Goal: Find specific page/section: Find specific page/section

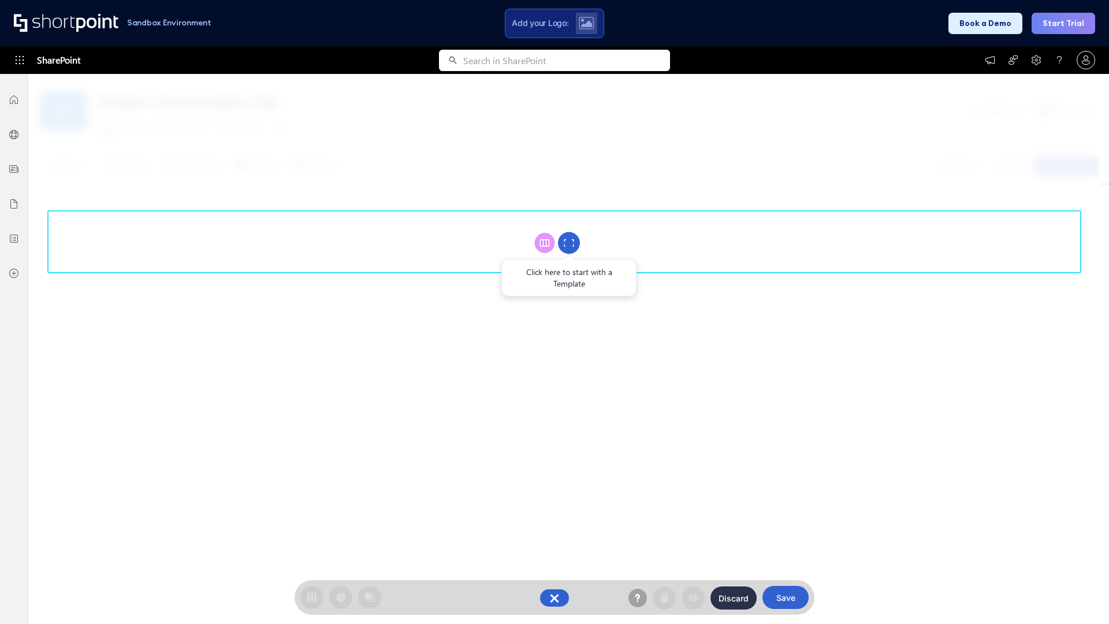
click at [569, 243] on circle at bounding box center [569, 243] width 22 height 22
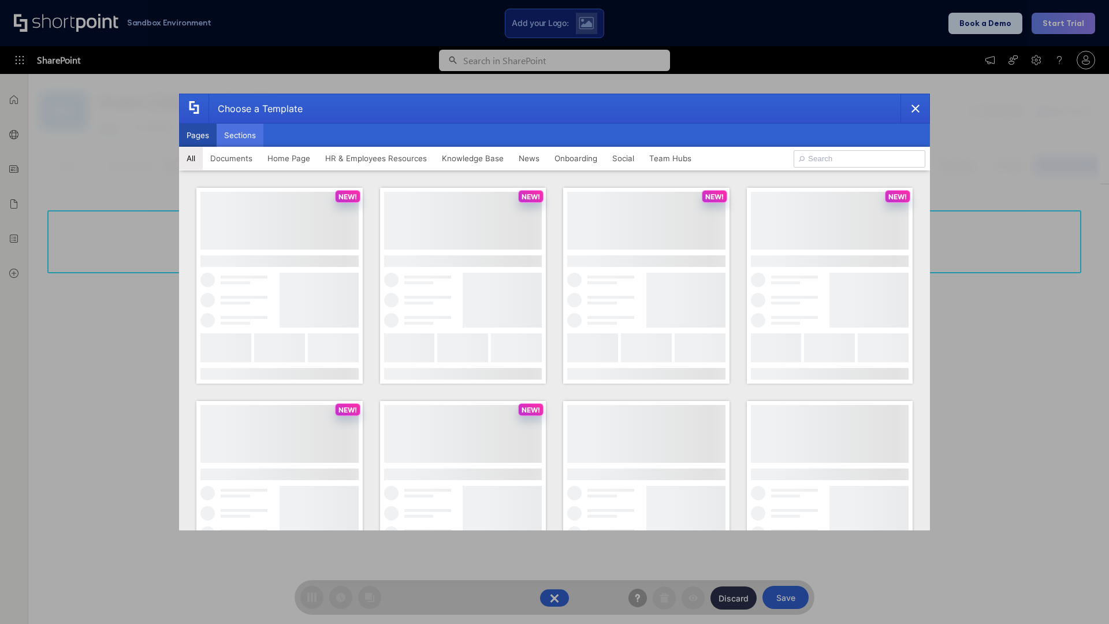
click at [240, 135] on button "Sections" at bounding box center [240, 135] width 47 height 23
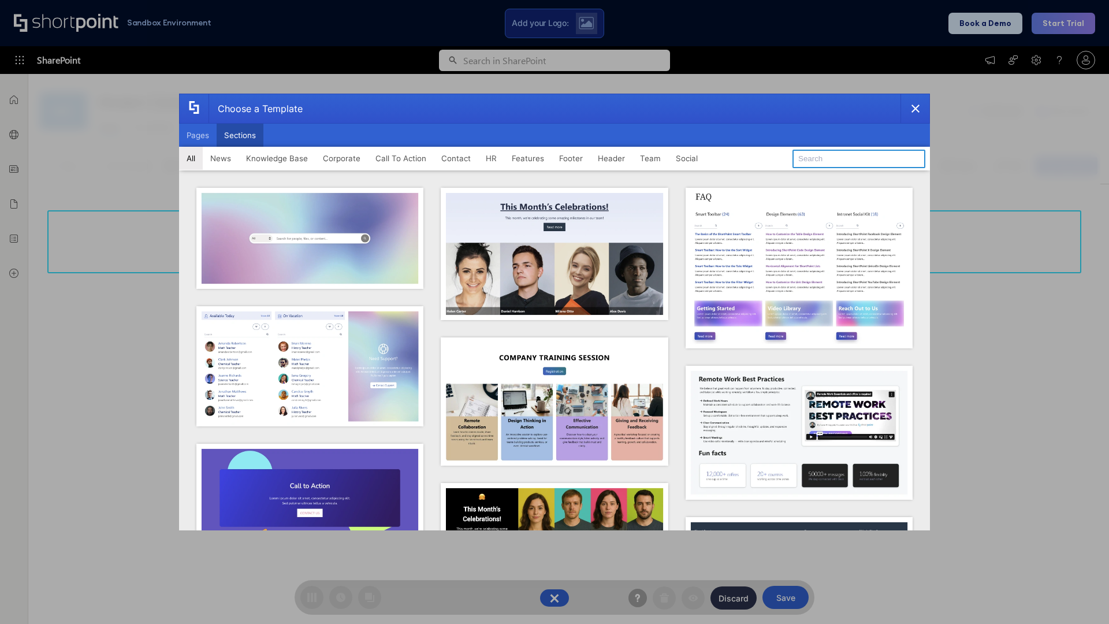
type input "Healthcare Events"
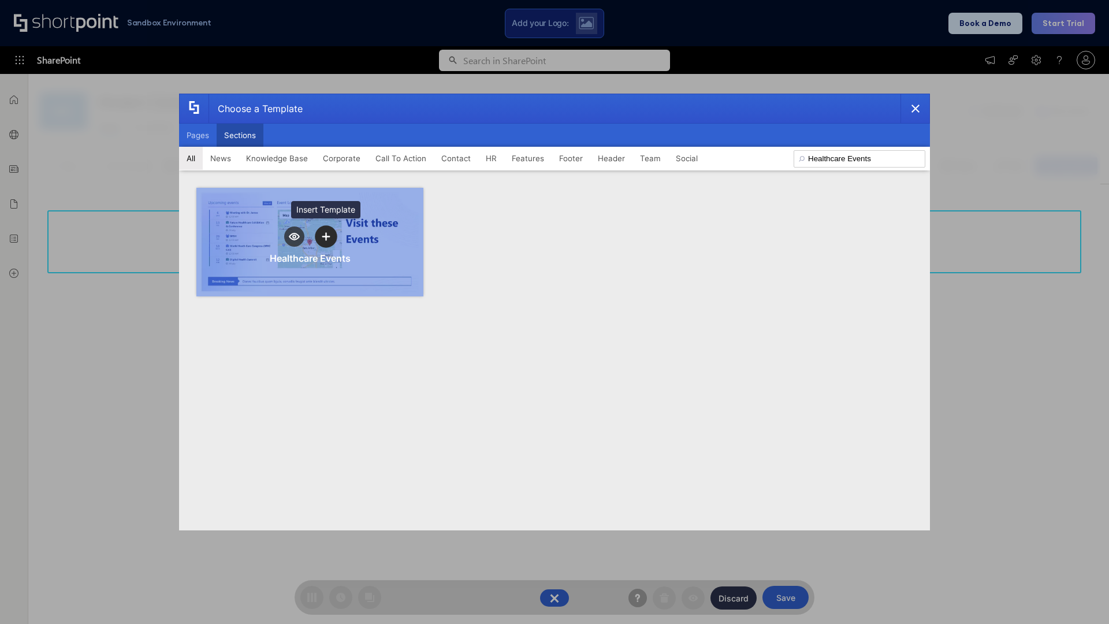
click at [326, 236] on icon "template selector" at bounding box center [326, 236] width 8 height 8
